Goal: Find specific page/section: Find specific page/section

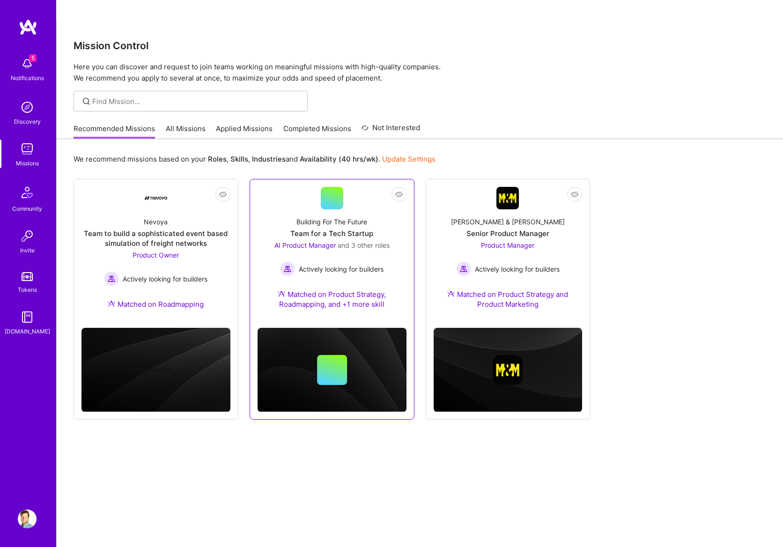
click at [326, 240] on div "AI Product Manager and 3 other roles Actively looking for builders" at bounding box center [331, 258] width 115 height 36
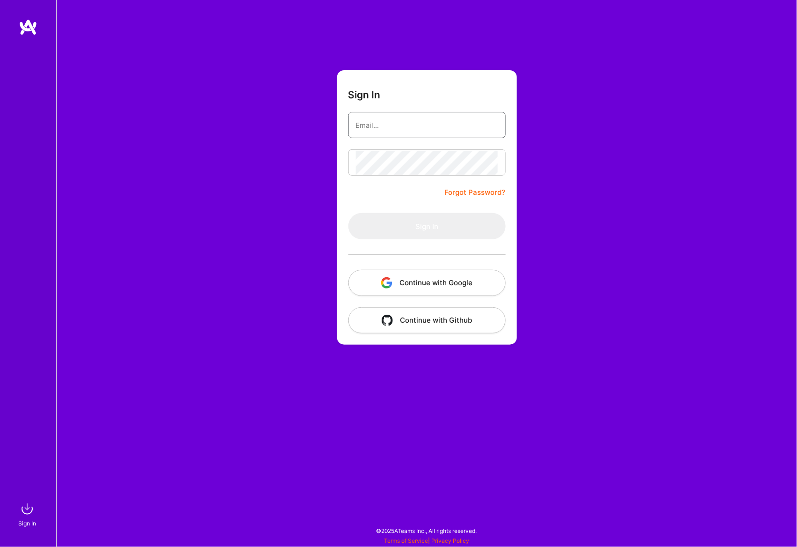
type input "[EMAIL_ADDRESS][DOMAIN_NAME]"
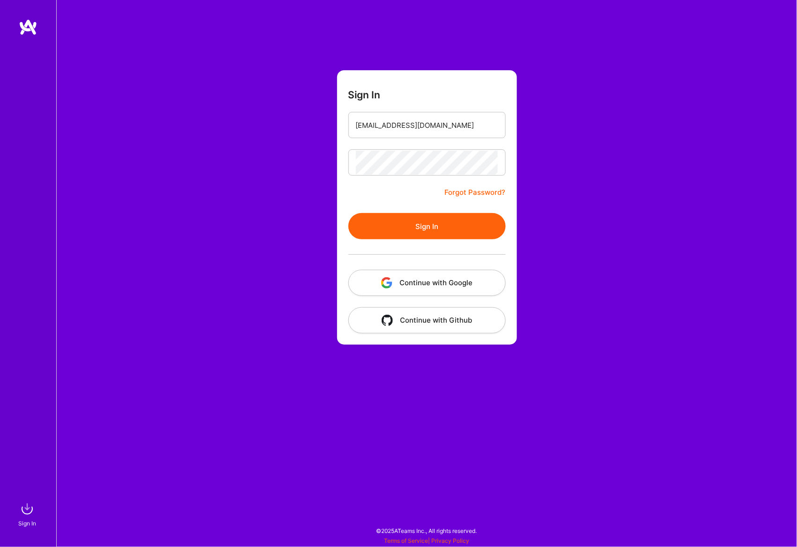
click at [390, 229] on button "Sign In" at bounding box center [426, 226] width 157 height 26
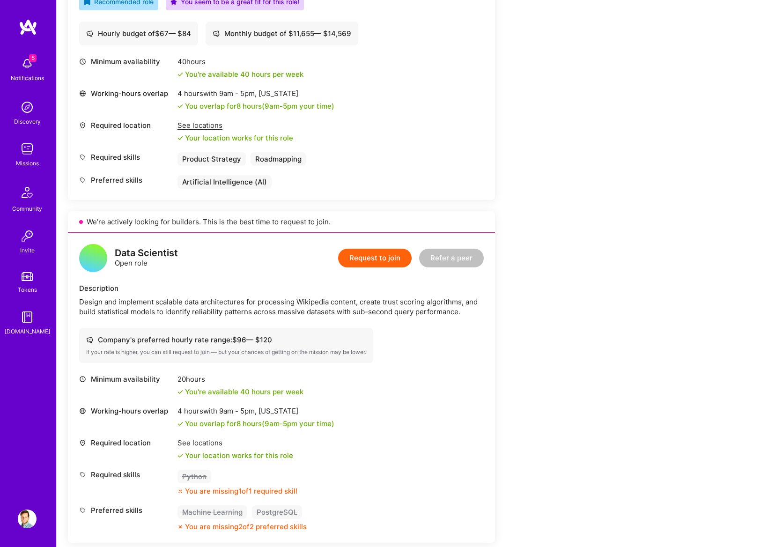
scroll to position [468, 0]
